Goal: Find specific page/section: Find specific page/section

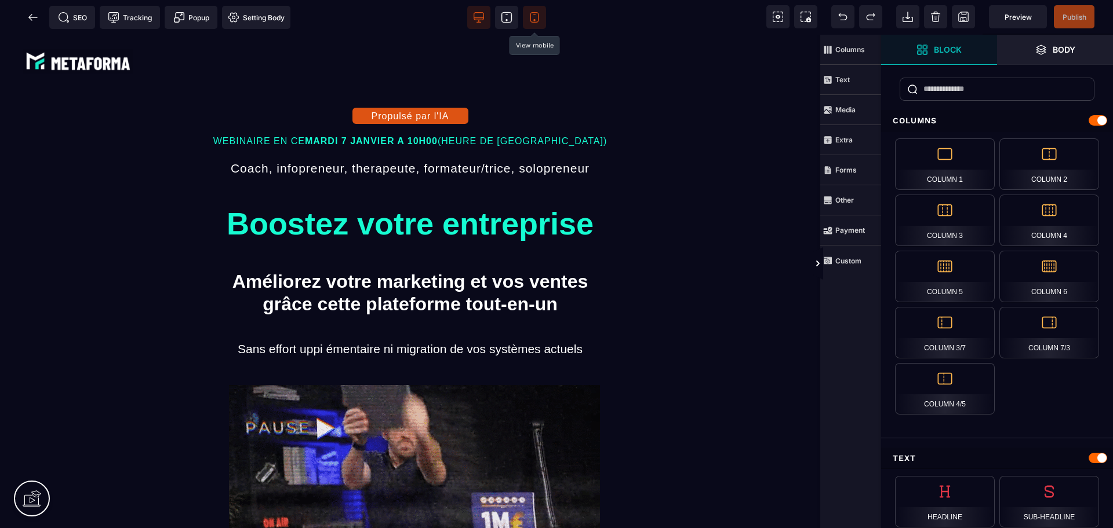
click at [533, 20] on icon at bounding box center [534, 18] width 12 height 12
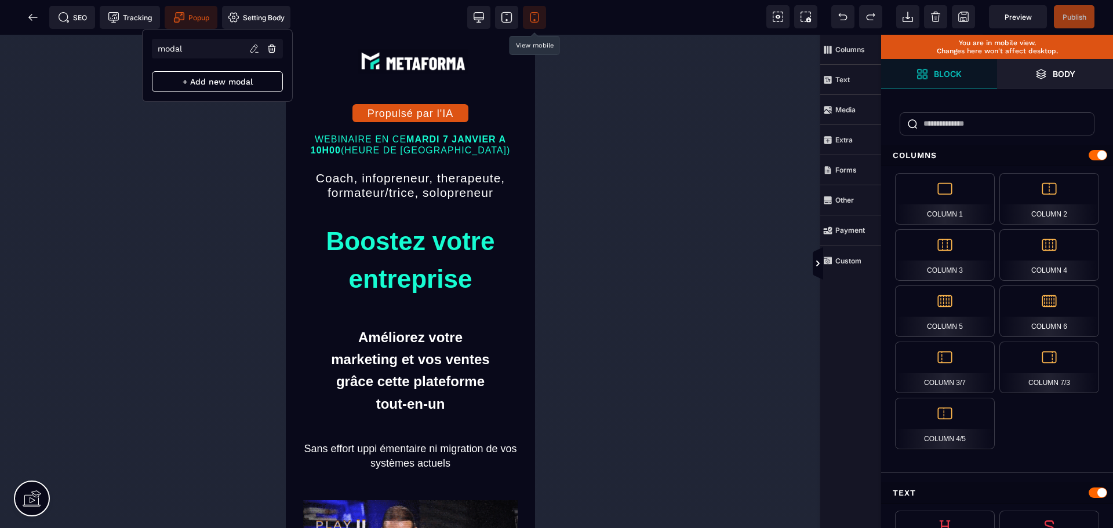
click at [197, 12] on span "Popup" at bounding box center [191, 18] width 36 height 12
click at [195, 45] on li "modal" at bounding box center [219, 49] width 131 height 20
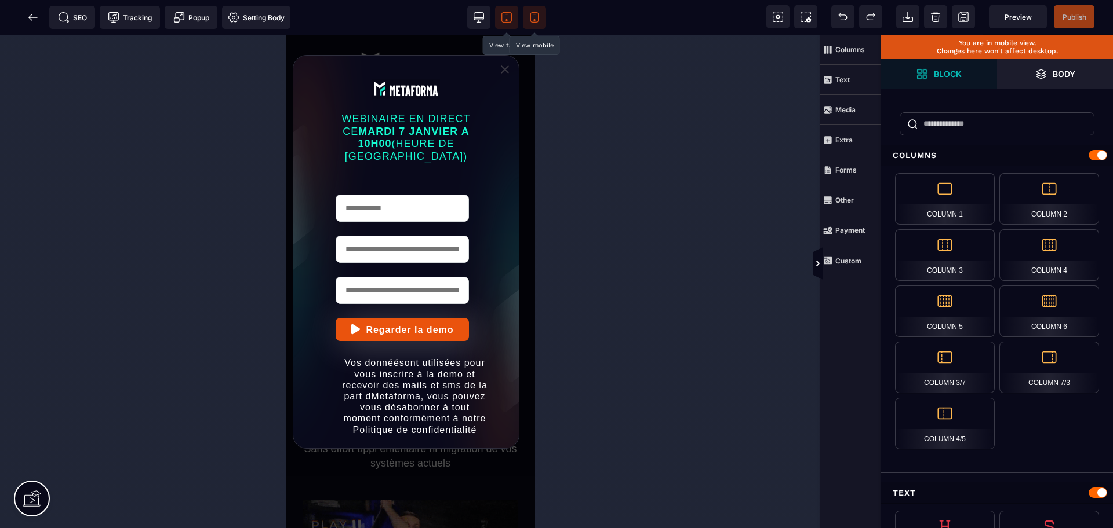
click at [511, 17] on icon at bounding box center [506, 17] width 10 height 10
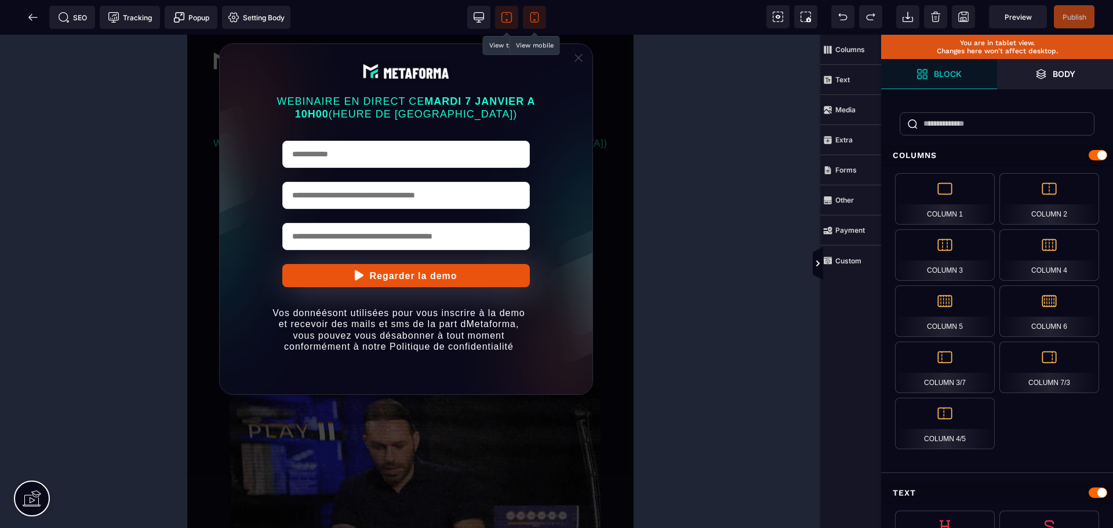
click at [532, 17] on icon at bounding box center [534, 18] width 12 height 12
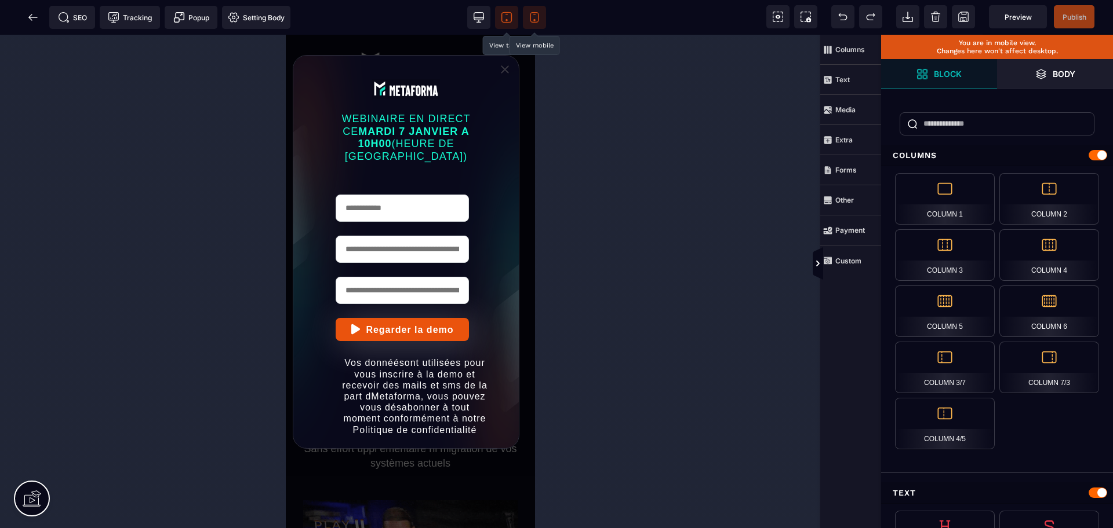
drag, startPoint x: 38, startPoint y: 16, endPoint x: 50, endPoint y: 39, distance: 25.7
click at [38, 16] on icon at bounding box center [33, 18] width 12 height 12
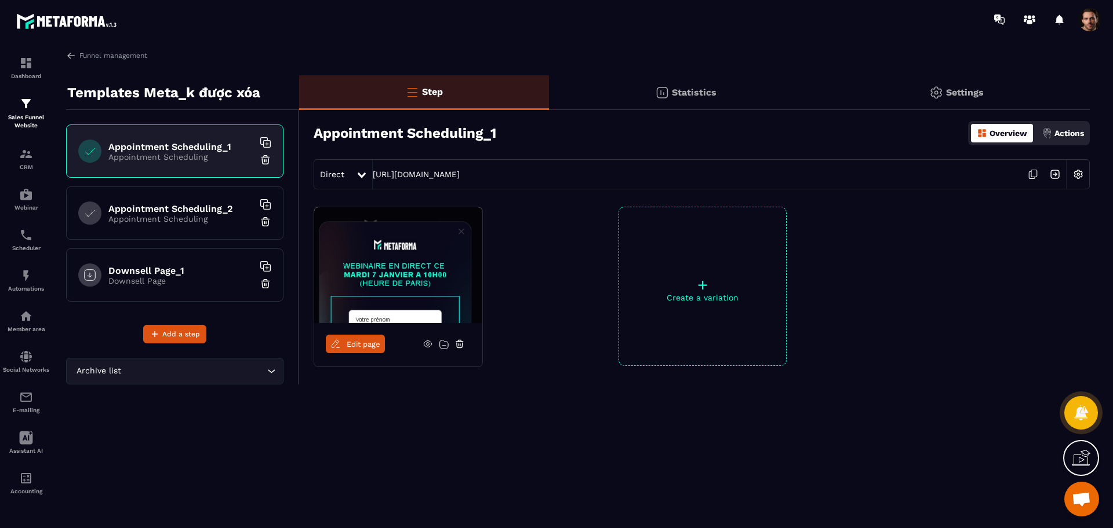
click at [217, 202] on div "Appointment Scheduling_2 Appointment Scheduling" at bounding box center [174, 213] width 217 height 53
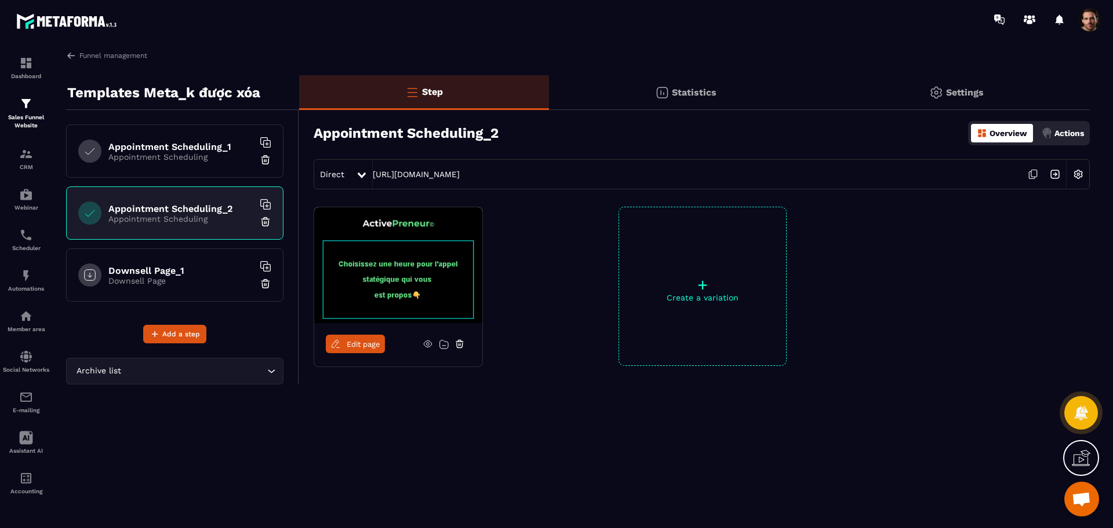
click at [362, 342] on span "Edit page" at bounding box center [364, 344] width 34 height 9
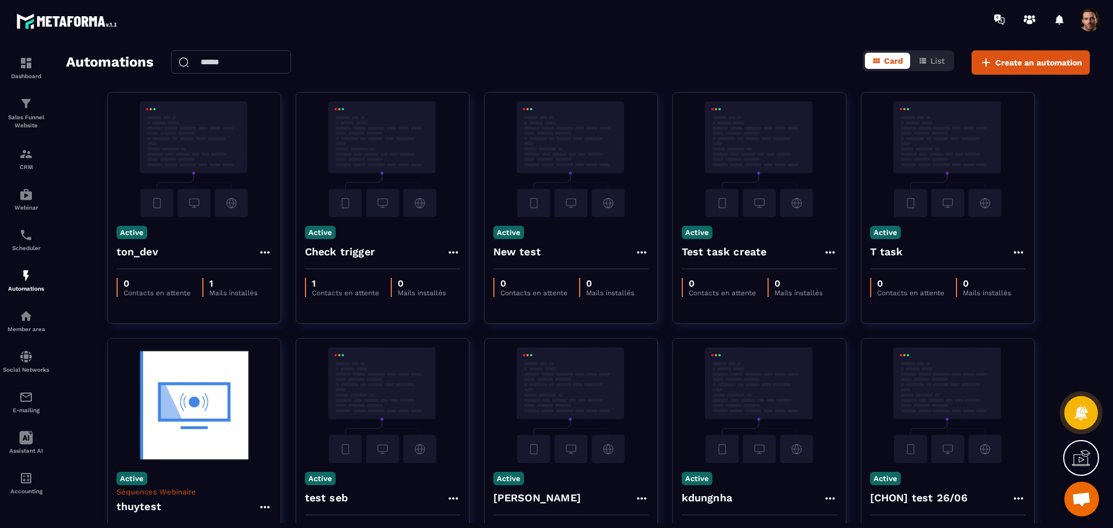
scroll to position [6, 0]
